Goal: Check status: Check status

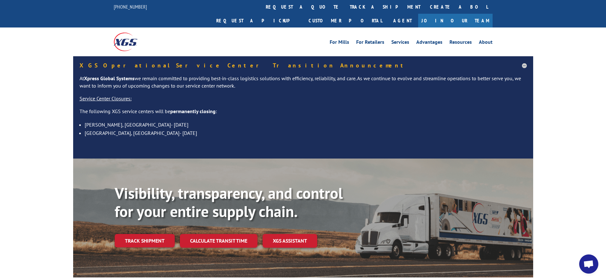
click at [154, 237] on div "Visibility, transparency, and control for your entire supply chain. Track shipm…" at bounding box center [324, 228] width 419 height 89
click at [145, 234] on link "Track shipment" at bounding box center [145, 240] width 60 height 13
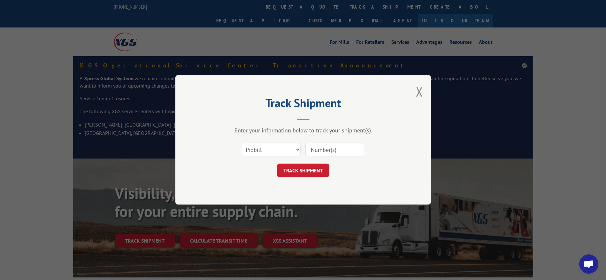
paste input "17552489"
type input "17552489"
click at [311, 167] on button "TRACK SHIPMENT" at bounding box center [303, 170] width 52 height 13
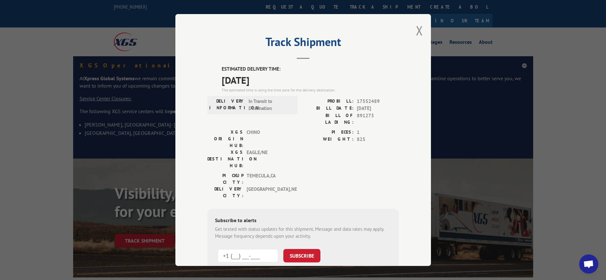
click at [263, 249] on input "+1 (___) ___-____" at bounding box center [248, 255] width 61 height 13
type input "[PHONE_NUMBER]"
click at [305, 249] on button "SUBSCRIBE" at bounding box center [302, 255] width 37 height 13
drag, startPoint x: 420, startPoint y: 29, endPoint x: 404, endPoint y: 9, distance: 25.5
click at [420, 29] on button "Close modal" at bounding box center [419, 30] width 7 height 17
